Goal: Transaction & Acquisition: Purchase product/service

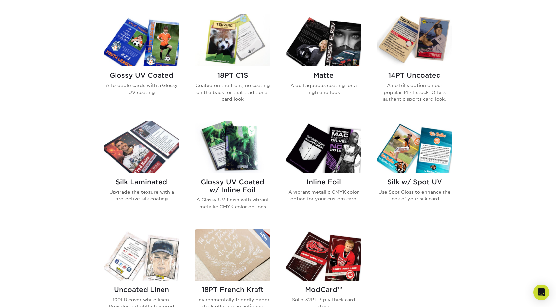
scroll to position [319, 0]
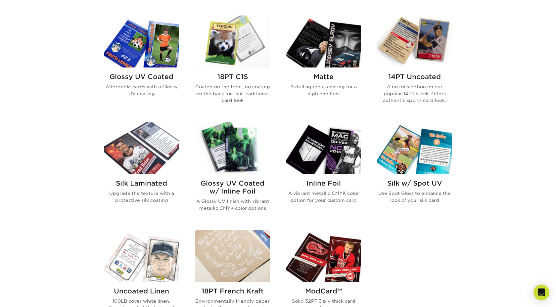
click at [330, 56] on img at bounding box center [323, 42] width 75 height 52
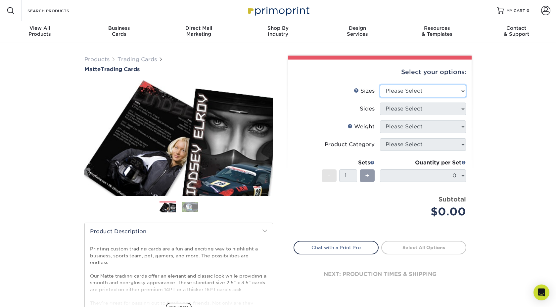
click at [462, 93] on select "Please Select 2.5" x 3.5"" at bounding box center [423, 91] width 86 height 13
select select "2.50x3.50"
click at [380, 85] on select "Please Select 2.5" x 3.5"" at bounding box center [423, 91] width 86 height 13
click at [461, 108] on select "Please Select Print Both Sides Print Front Only" at bounding box center [423, 109] width 86 height 13
select select "13abbda7-1d64-4f25-8bb2-c179b224825d"
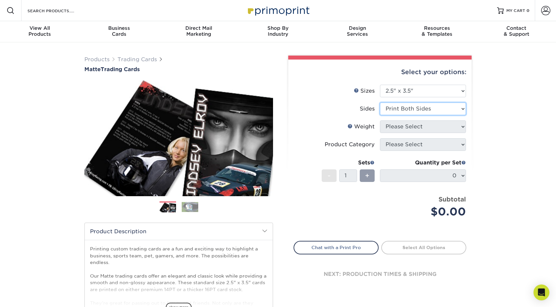
click at [380, 103] on select "Please Select Print Both Sides Print Front Only" at bounding box center [423, 109] width 86 height 13
click at [464, 124] on select "Please Select 16PT 14PT" at bounding box center [423, 126] width 86 height 13
select select "16PT"
click at [380, 120] on select "Please Select 16PT 14PT" at bounding box center [423, 126] width 86 height 13
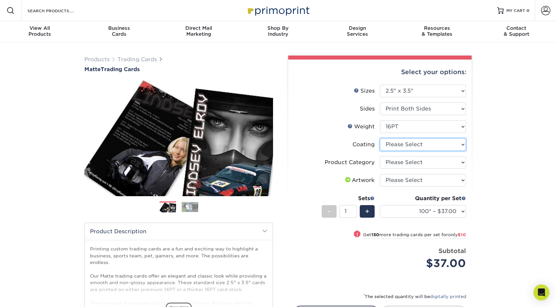
click at [460, 142] on select at bounding box center [423, 144] width 86 height 13
select select "121bb7b5-3b4d-429f-bd8d-bbf80e953313"
click at [380, 138] on select at bounding box center [423, 144] width 86 height 13
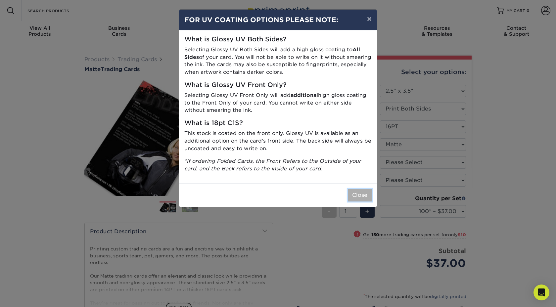
click at [355, 197] on button "Close" at bounding box center [360, 195] width 24 height 13
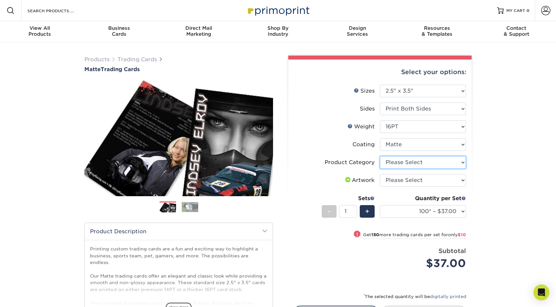
click at [462, 161] on select "Please Select Trading Cards" at bounding box center [423, 162] width 86 height 13
select select "c2f9bce9-36c2-409d-b101-c29d9d031e18"
click at [380, 156] on select "Please Select Trading Cards" at bounding box center [423, 162] width 86 height 13
click at [460, 181] on select "Please Select I will upload files I need a design - $100" at bounding box center [423, 180] width 86 height 13
select select "upload"
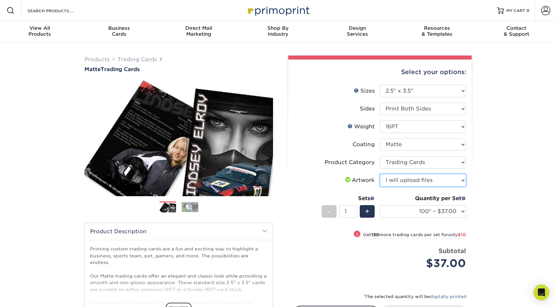
click at [380, 174] on select "Please Select I will upload files I need a design - $100" at bounding box center [423, 180] width 86 height 13
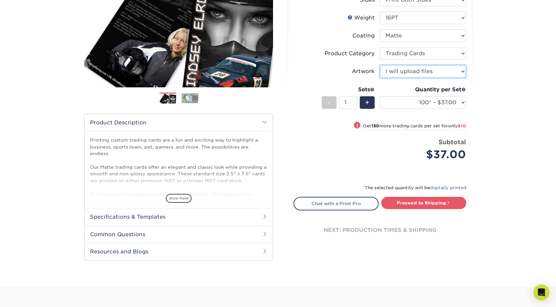
scroll to position [109, 0]
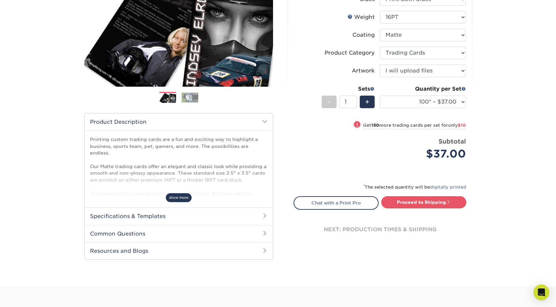
click at [174, 196] on span "show more" at bounding box center [179, 197] width 26 height 9
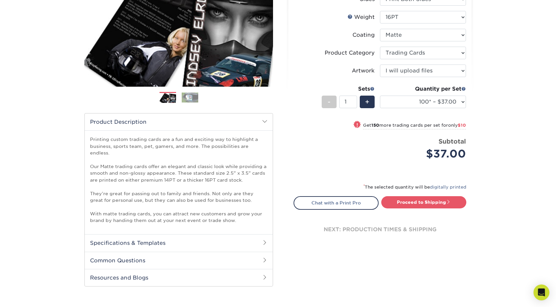
click at [264, 240] on span at bounding box center [264, 242] width 5 height 5
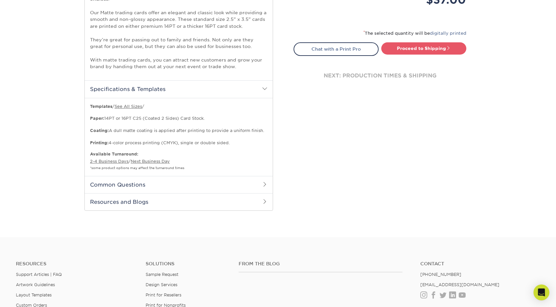
scroll to position [264, 0]
click at [263, 181] on span at bounding box center [264, 183] width 5 height 5
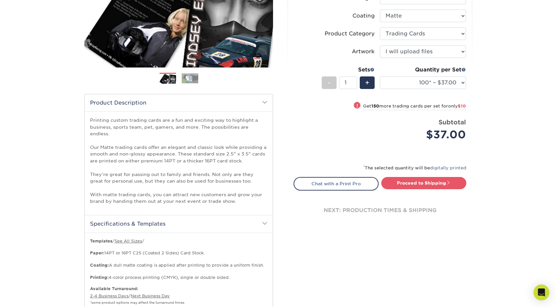
scroll to position [125, 0]
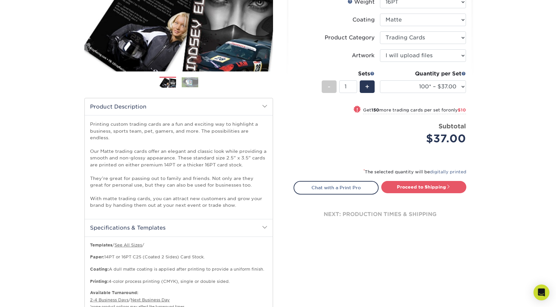
click at [318, 151] on li "Price per set $37.00 Subtotal $37.00 This product does not qualify for a discou…" at bounding box center [380, 138] width 162 height 33
click at [463, 86] on select "100* – $37.00 250* – $47.00 500* – $58.00 1000 – $71.00 2500 – $141.00 5000 – $…" at bounding box center [423, 86] width 86 height 13
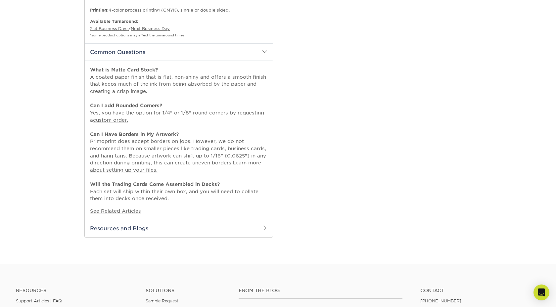
scroll to position [0, 0]
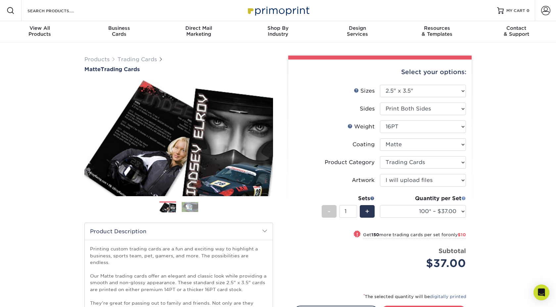
click at [464, 197] on span at bounding box center [463, 198] width 5 height 5
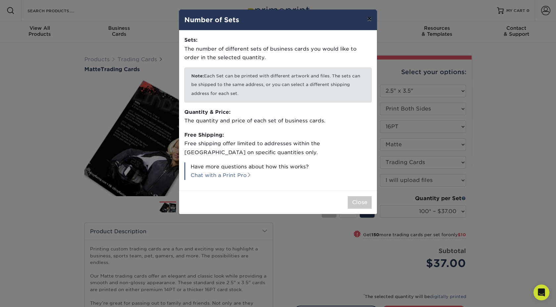
click at [368, 19] on button "×" at bounding box center [368, 19] width 15 height 19
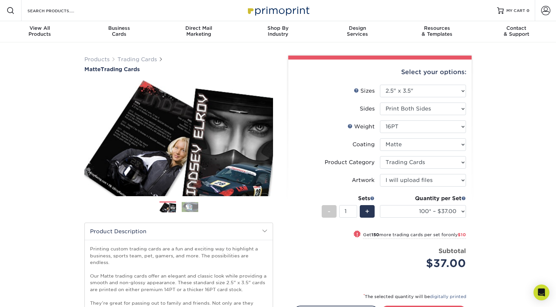
click at [235, 63] on div "Products Trading Cards Matte Trading Cards" at bounding box center [178, 64] width 189 height 17
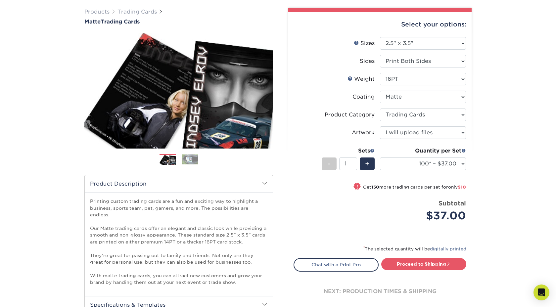
scroll to position [46, 0]
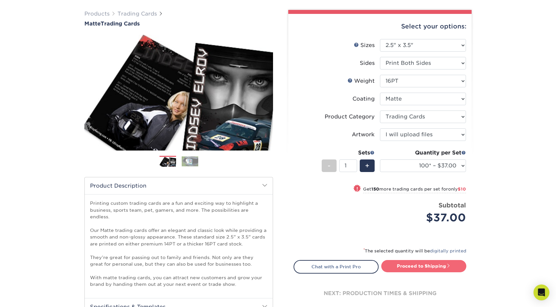
click at [412, 267] on link "Proceed to Shipping" at bounding box center [423, 266] width 85 height 12
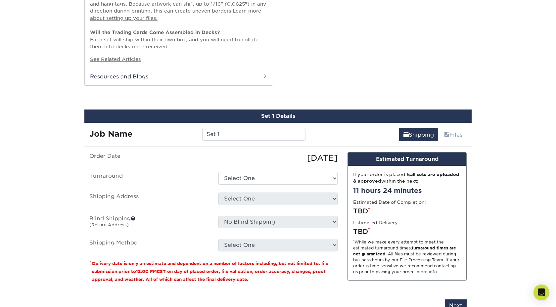
scroll to position [594, 0]
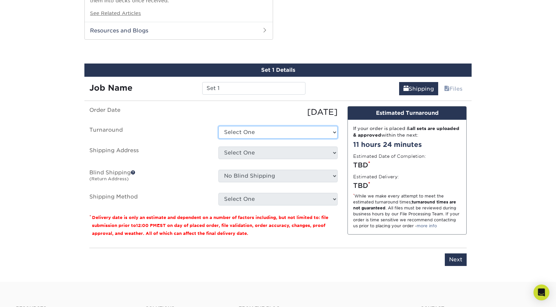
click at [333, 126] on select "Select One 2-4 Business Days 2 Day Next Business Day" at bounding box center [277, 132] width 119 height 13
select select "cbe91c23-2601-4968-aa0f-393d26c839b7"
click at [218, 126] on select "Select One 2-4 Business Days 2 Day Next Business Day" at bounding box center [277, 132] width 119 height 13
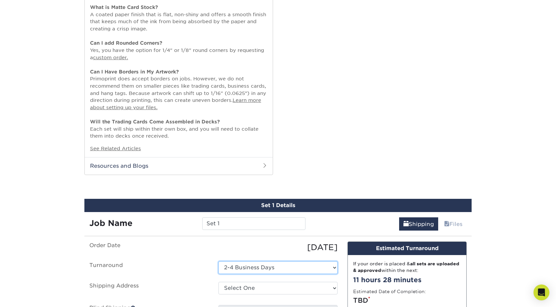
scroll to position [0, 0]
